Goal: Task Accomplishment & Management: Complete application form

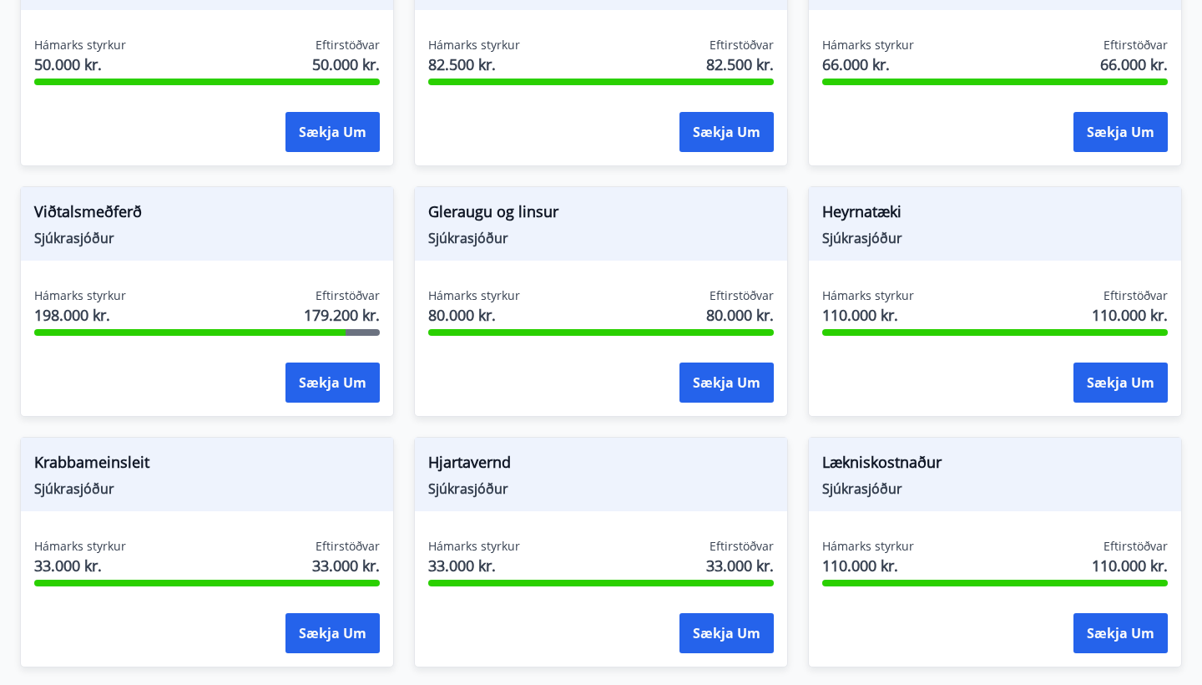
scroll to position [895, 0]
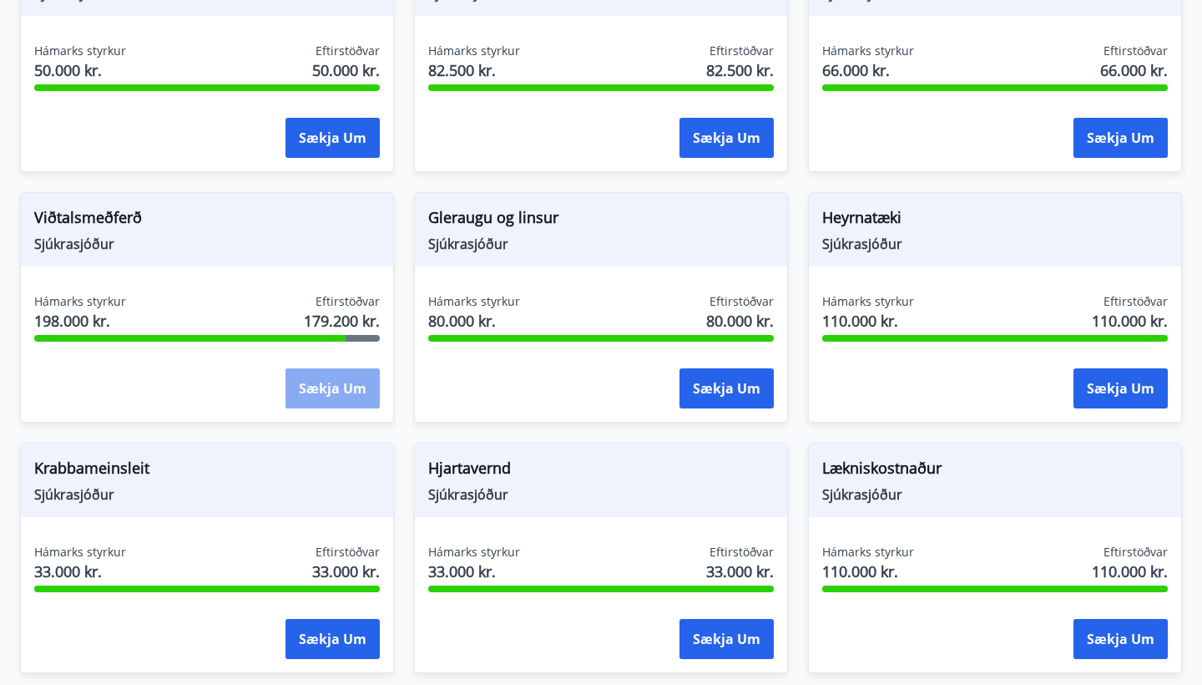
click at [332, 383] on button "Sækja um" at bounding box center [333, 388] width 94 height 40
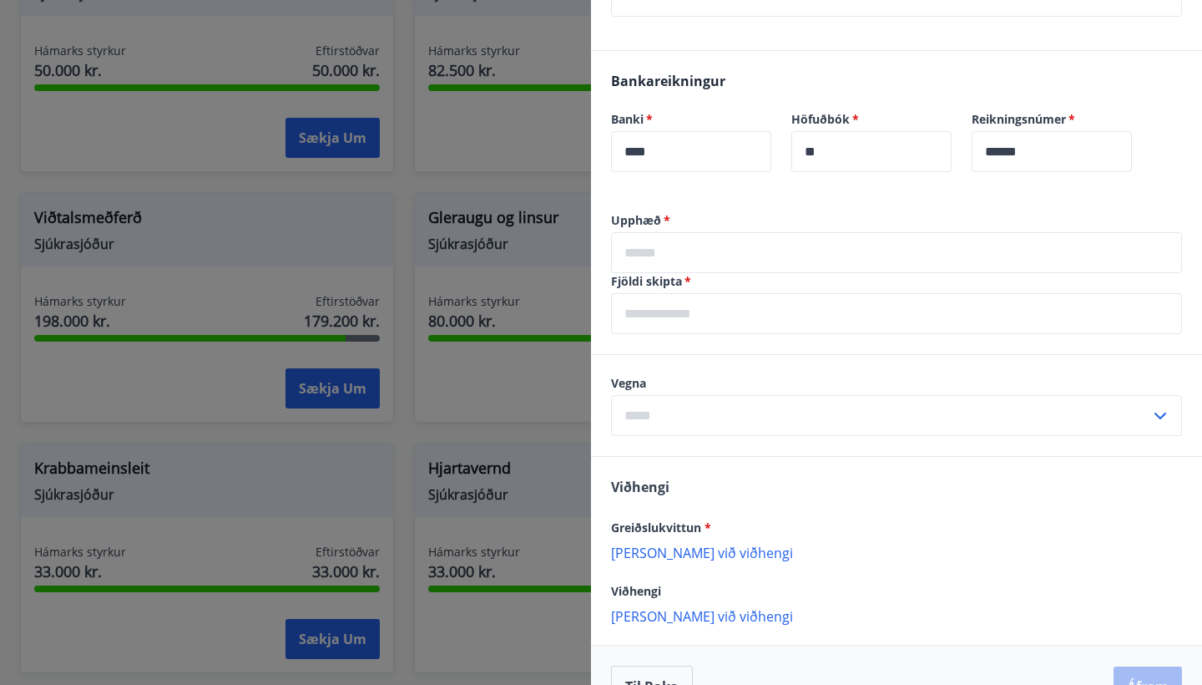
scroll to position [532, 0]
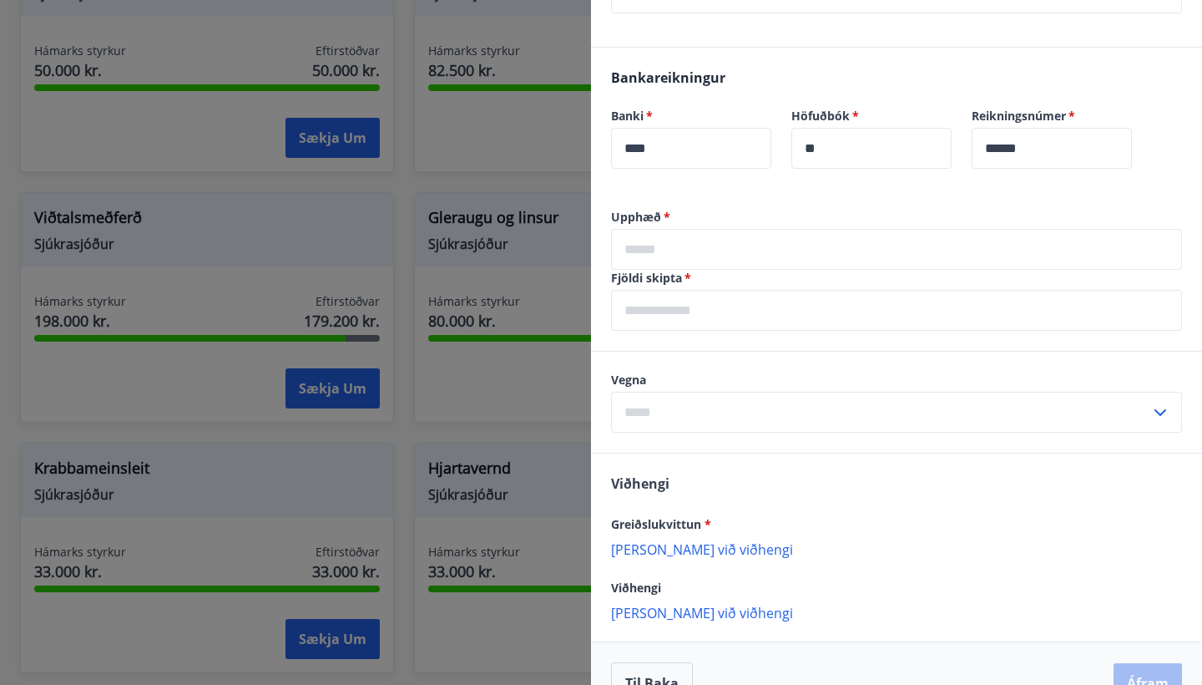
click at [675, 313] on input "text" at bounding box center [896, 310] width 571 height 41
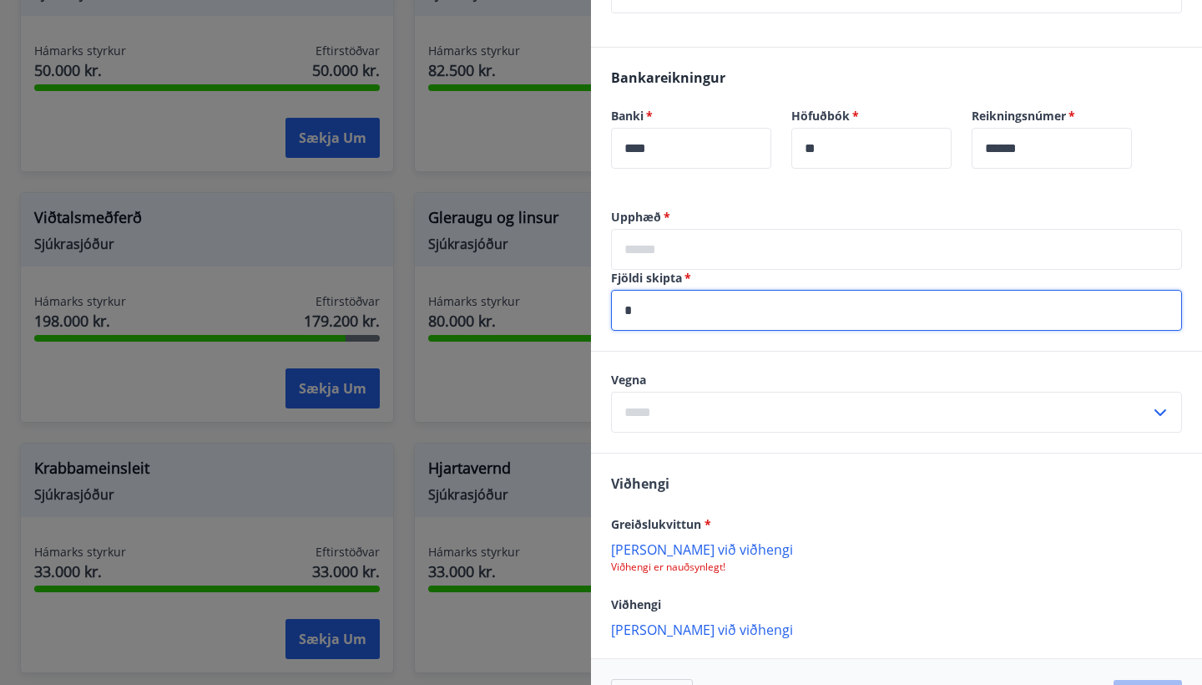
type input "*"
click at [715, 248] on input "text" at bounding box center [896, 249] width 571 height 41
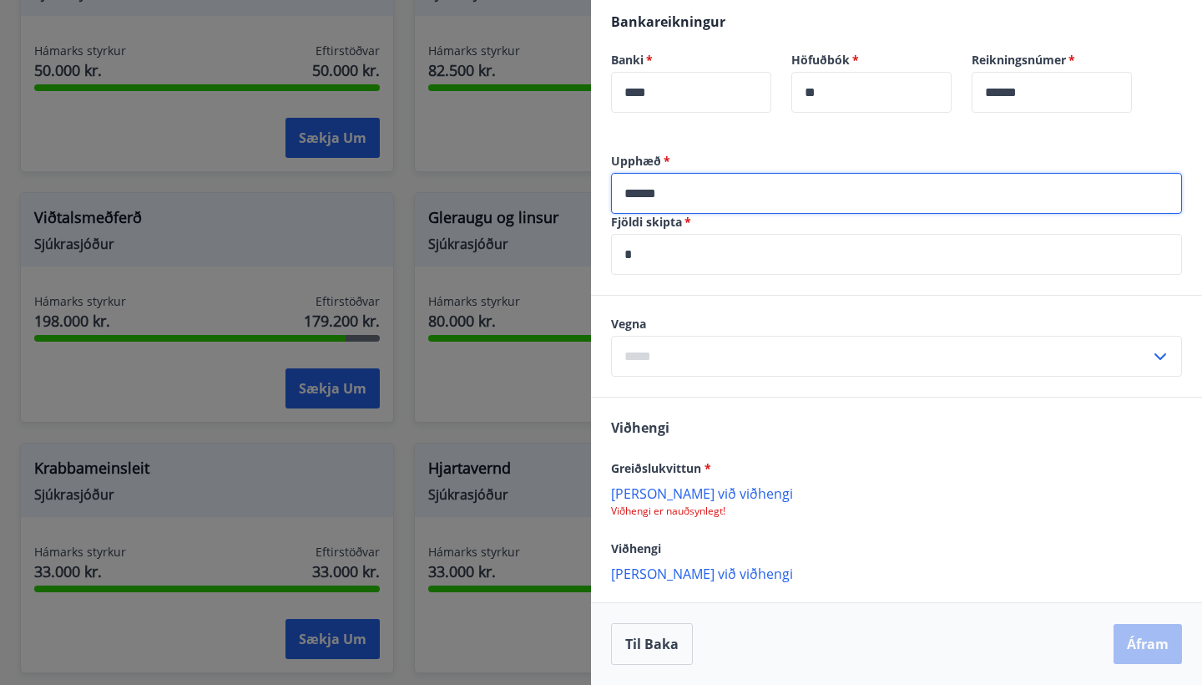
scroll to position [588, 0]
type input "******"
click at [693, 354] on input "text" at bounding box center [880, 356] width 539 height 41
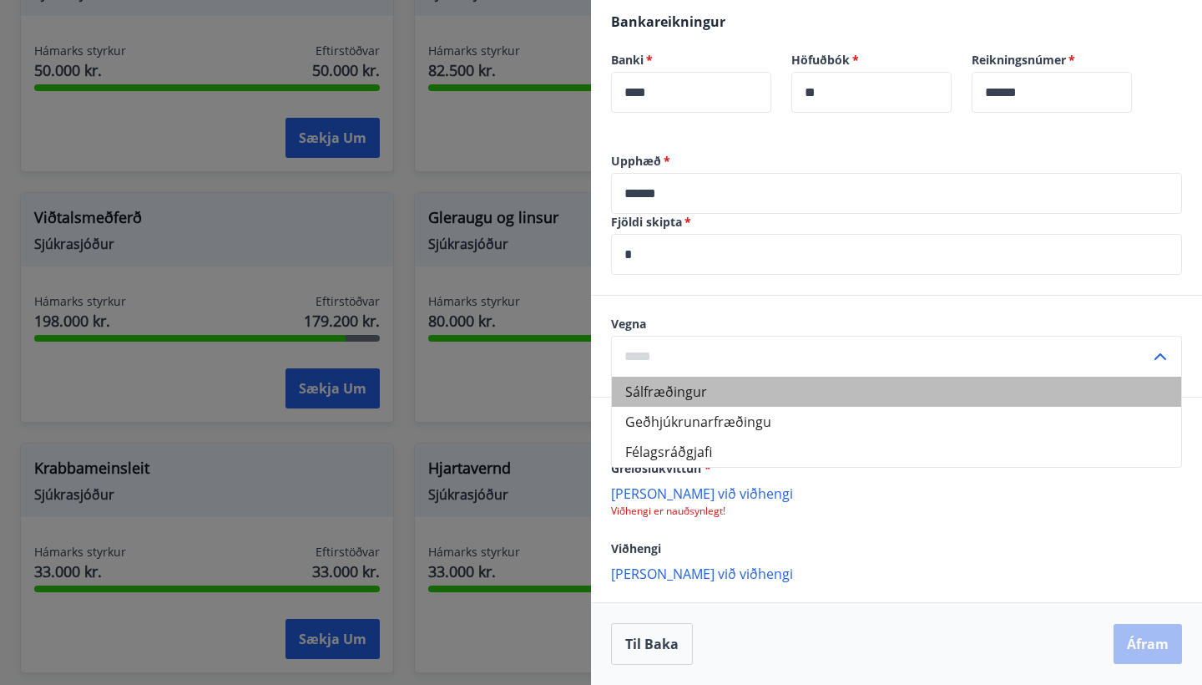
click at [704, 392] on li "Sálfræðingur" at bounding box center [896, 392] width 569 height 30
type input "**********"
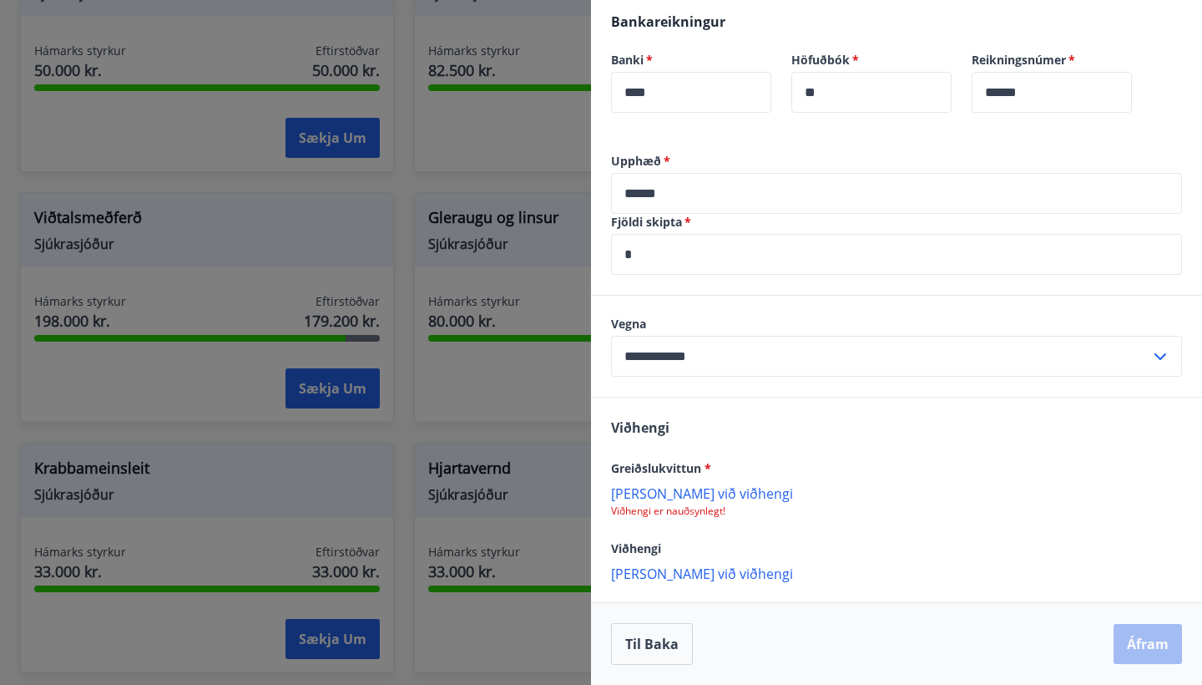
click at [701, 489] on p "[PERSON_NAME] við viðhengi" at bounding box center [896, 492] width 571 height 17
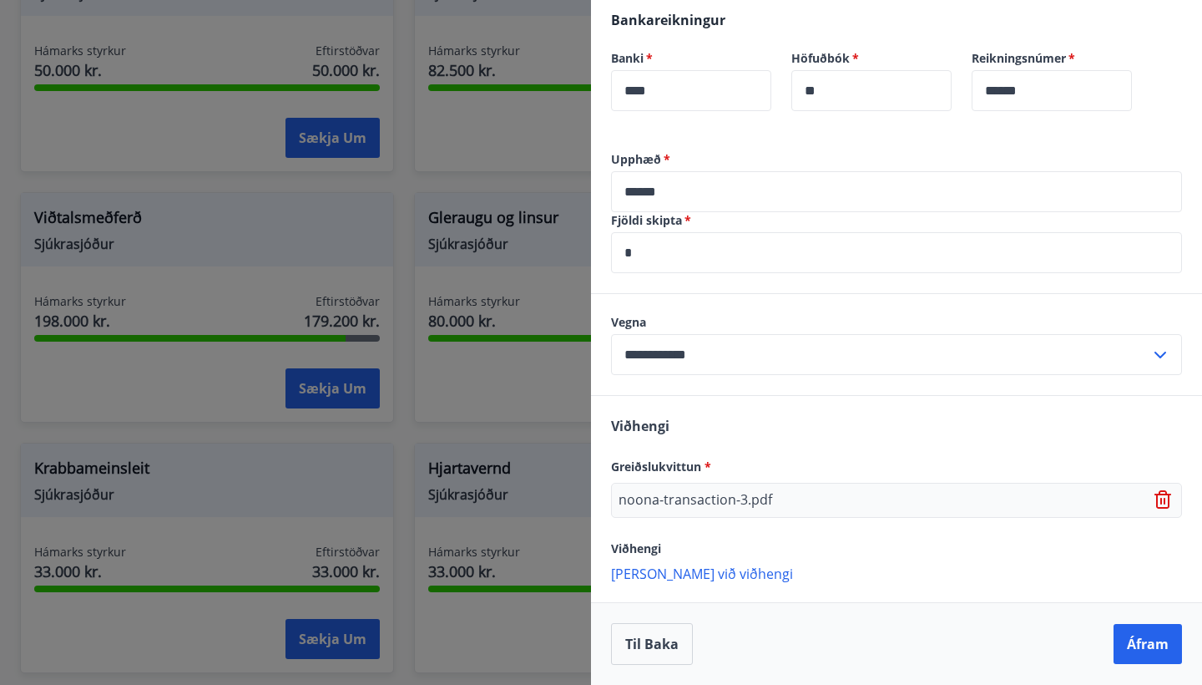
scroll to position [589, 0]
click at [702, 569] on p "[PERSON_NAME] við viðhengi" at bounding box center [896, 572] width 571 height 17
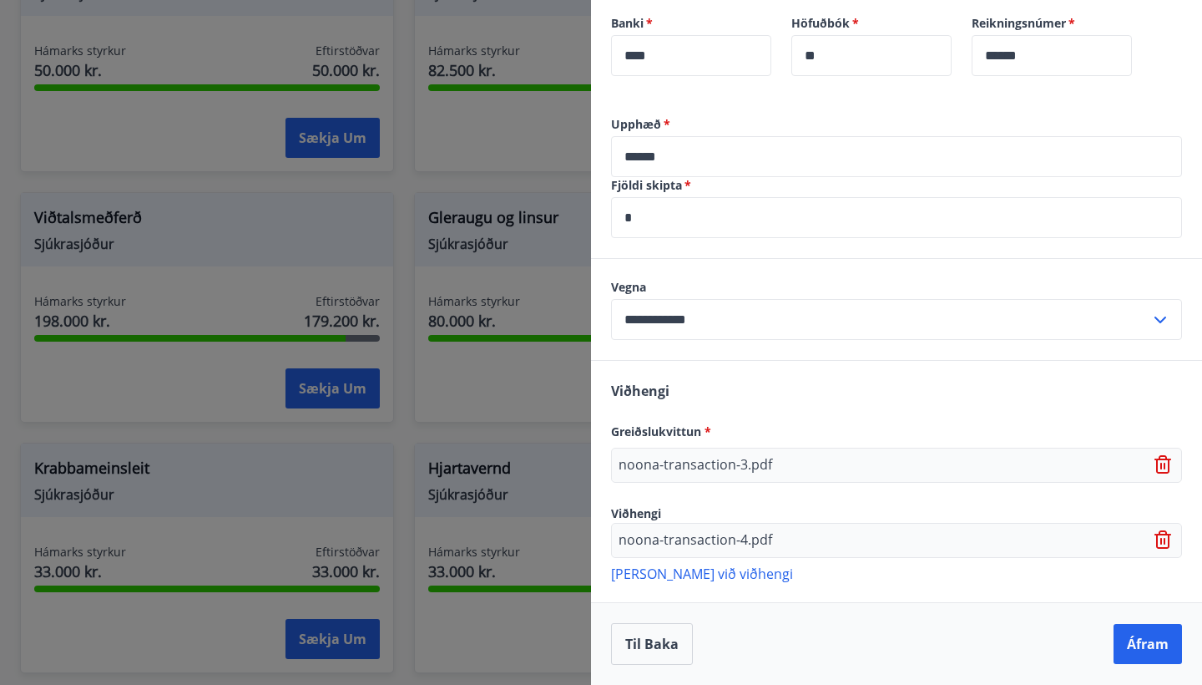
scroll to position [625, 0]
click at [692, 579] on p "[PERSON_NAME] við viðhengi" at bounding box center [896, 572] width 571 height 17
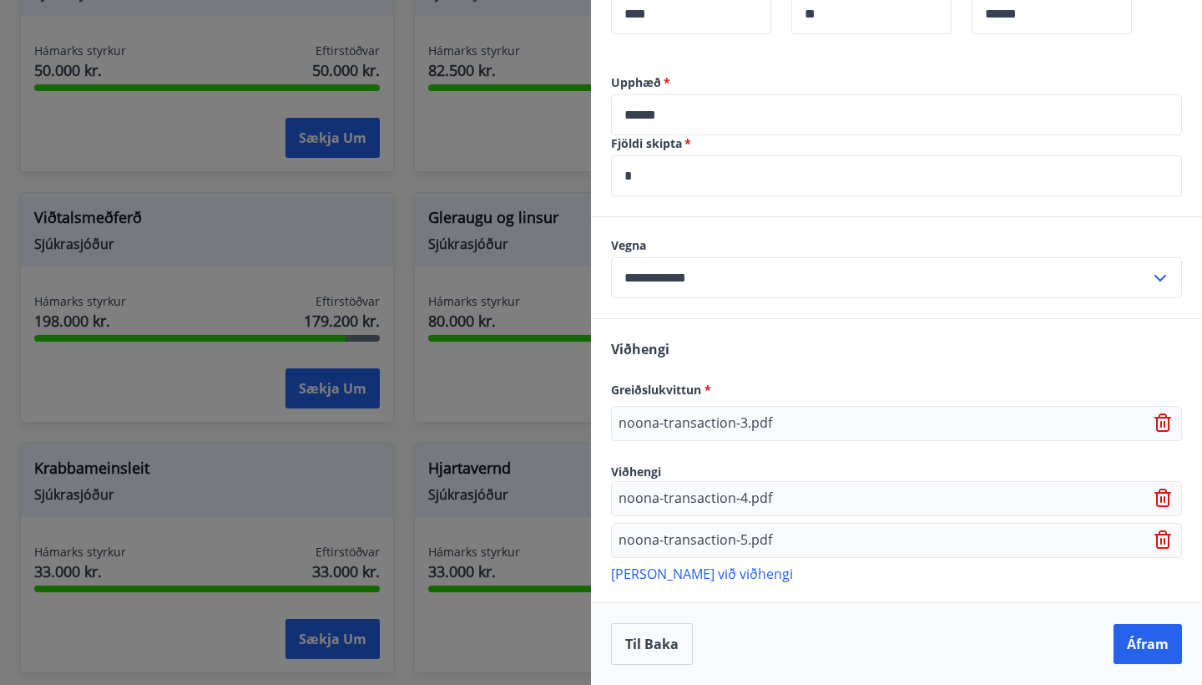
scroll to position [666, 0]
click at [692, 574] on p "[PERSON_NAME] við viðhengi" at bounding box center [896, 572] width 571 height 17
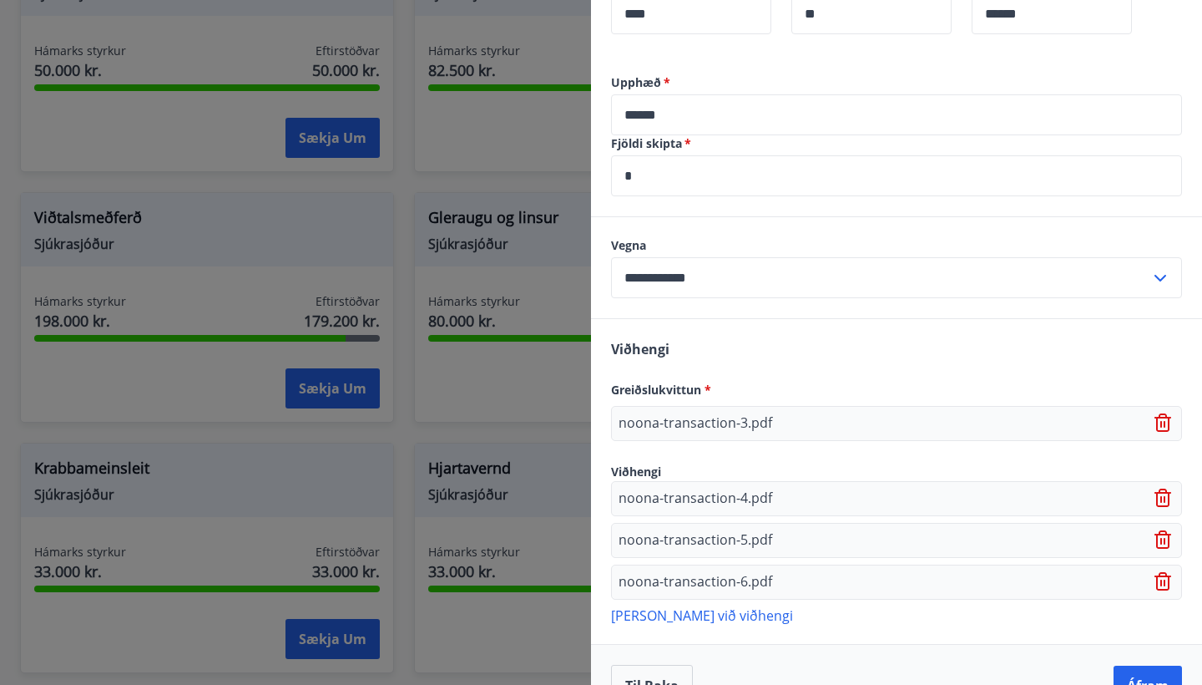
click at [695, 612] on p "[PERSON_NAME] við viðhengi" at bounding box center [896, 614] width 571 height 17
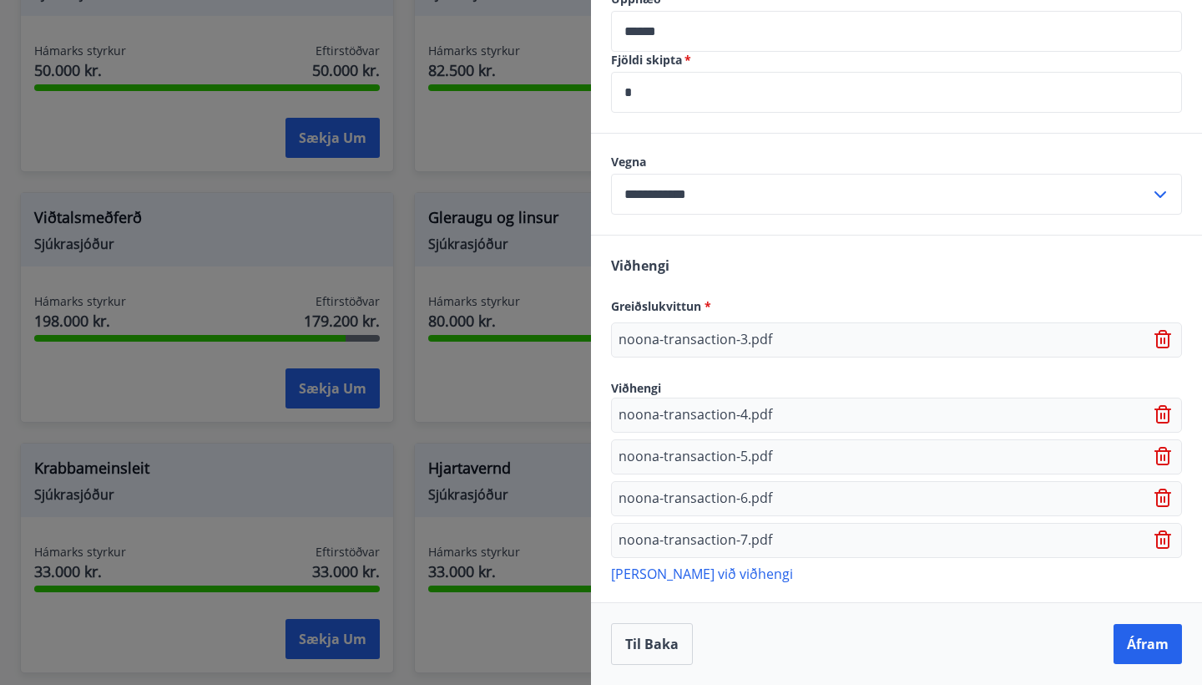
scroll to position [750, 0]
click at [1134, 637] on button "Áfram" at bounding box center [1148, 644] width 68 height 40
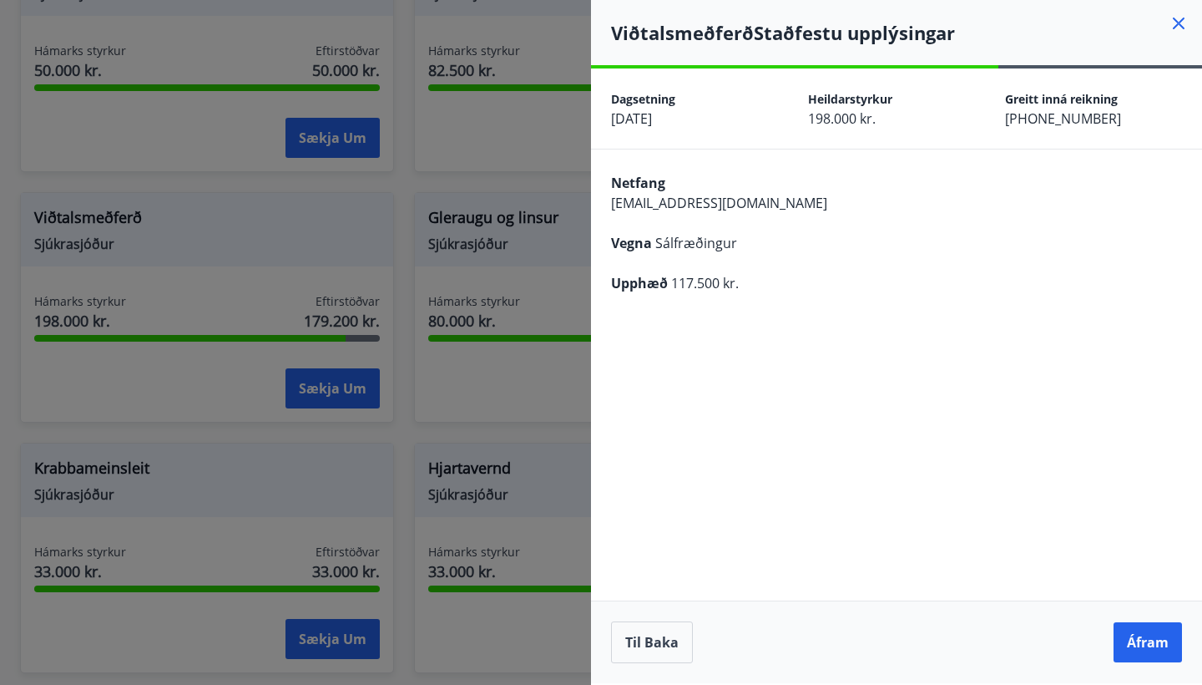
scroll to position [0, 0]
click at [1138, 655] on button "Áfram" at bounding box center [1148, 642] width 68 height 40
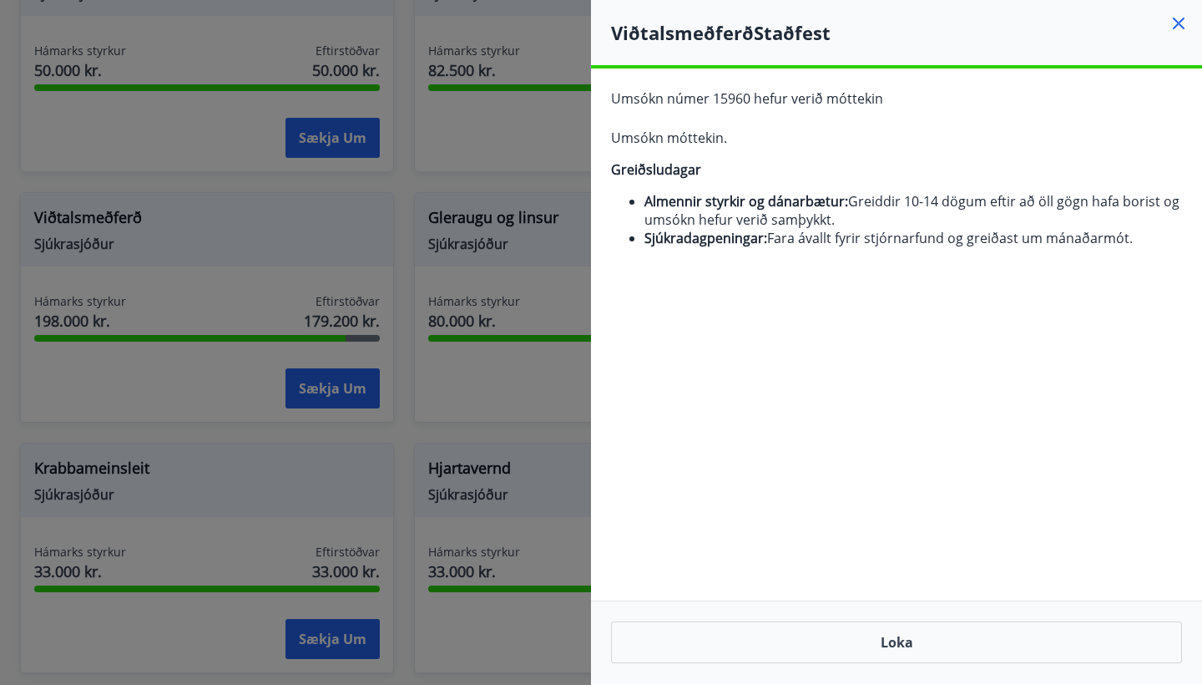
click at [1176, 26] on icon at bounding box center [1179, 24] width 12 height 12
